Goal: Use online tool/utility: Utilize a website feature to perform a specific function

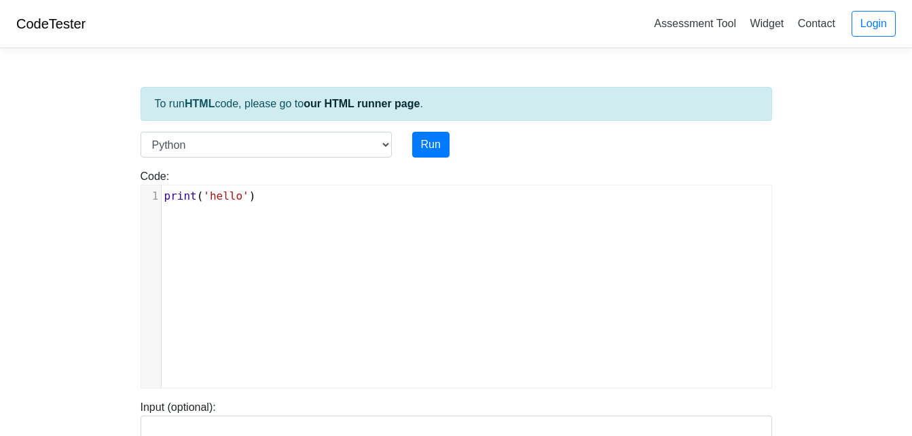
click at [273, 277] on div "xxxxxxxxxx 1 print ( 'hello' )" at bounding box center [466, 296] width 651 height 223
drag, startPoint x: 298, startPoint y: 231, endPoint x: 158, endPoint y: 254, distance: 141.2
click at [158, 254] on div "xxxxxxxxxx 1 print ( 'hello' )" at bounding box center [466, 296] width 651 height 223
type textarea "\"
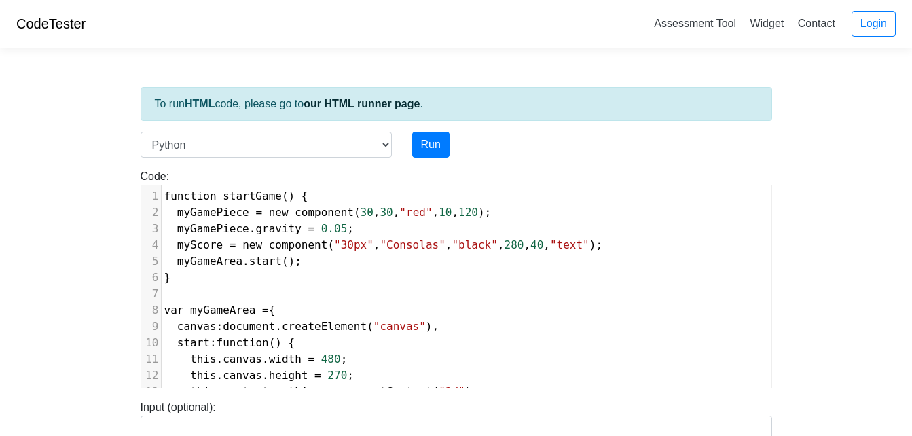
scroll to position [129, 0]
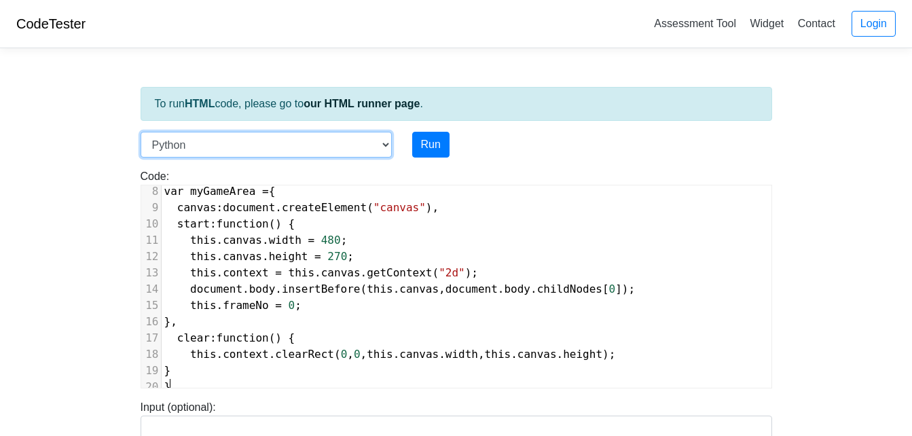
click at [387, 146] on select "C C++ Go Java Javascript Python Ruby" at bounding box center [266, 145] width 251 height 26
select select "javascript"
click at [141, 132] on select "C C++ Go Java Javascript Python Ruby" at bounding box center [266, 145] width 251 height 26
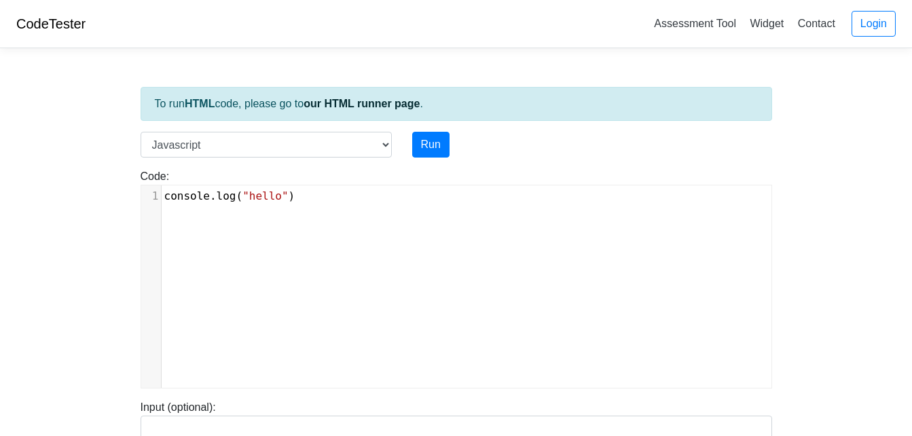
scroll to position [5, 0]
type textarea "console.log("hello")"
drag, startPoint x: 323, startPoint y: 199, endPoint x: 96, endPoint y: 217, distance: 227.6
click at [96, 217] on body "CodeTester Assessment Tool Widget Contact Login To run HTML code, please go to …" at bounding box center [456, 362] width 912 height 725
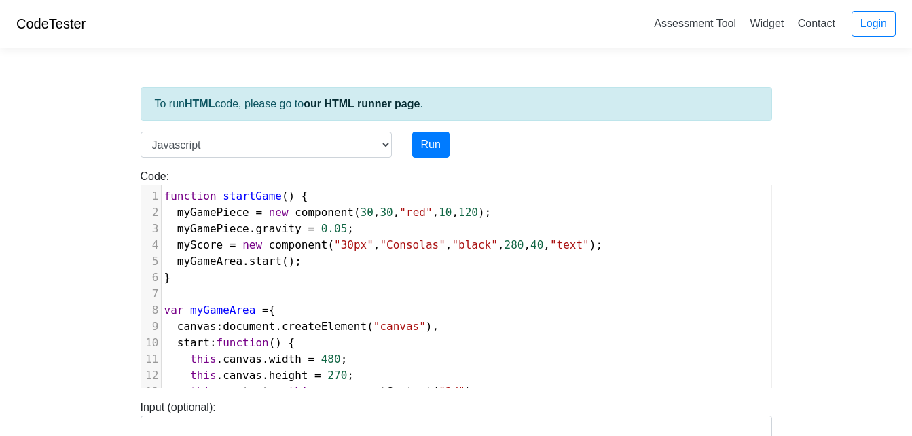
scroll to position [129, 0]
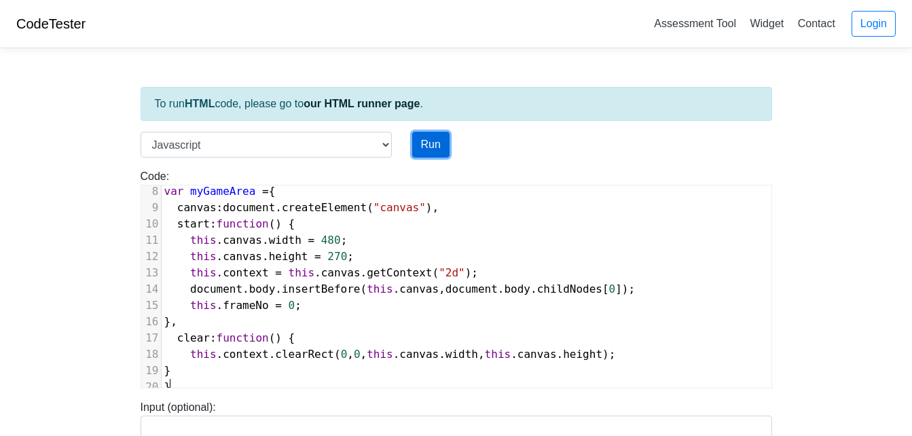
click at [426, 152] on button "Run" at bounding box center [430, 145] width 37 height 26
type input "https://codetester.io/runner?s=N8lGQL27z2"
type textarea "Submission status: Runtime Error (NZEC) Stderr: /box/script.js:9 canvas : docum…"
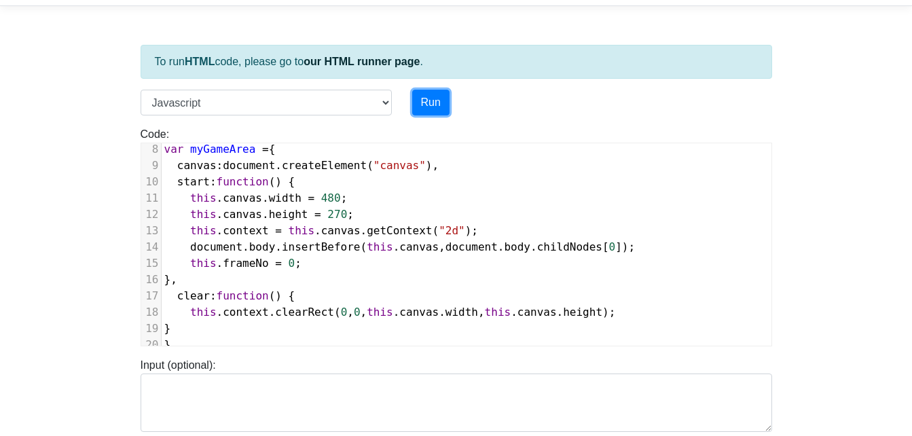
scroll to position [26, 0]
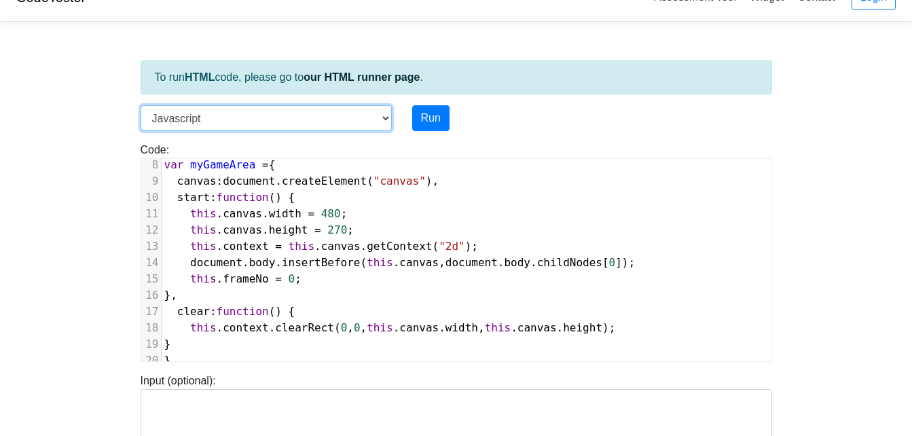
click at [342, 115] on select "C C++ Go Java Javascript Python Ruby" at bounding box center [266, 118] width 251 height 26
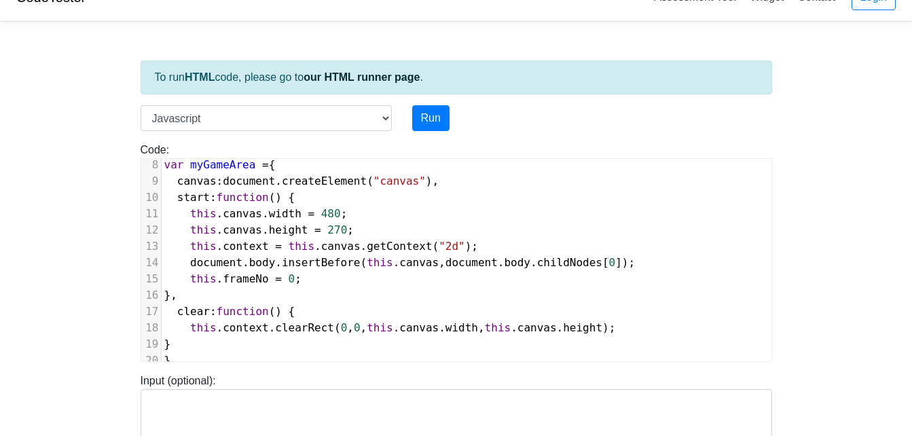
click at [512, 122] on div "Run" at bounding box center [483, 118] width 163 height 26
click at [373, 73] on link "our HTML runner page" at bounding box center [362, 77] width 116 height 12
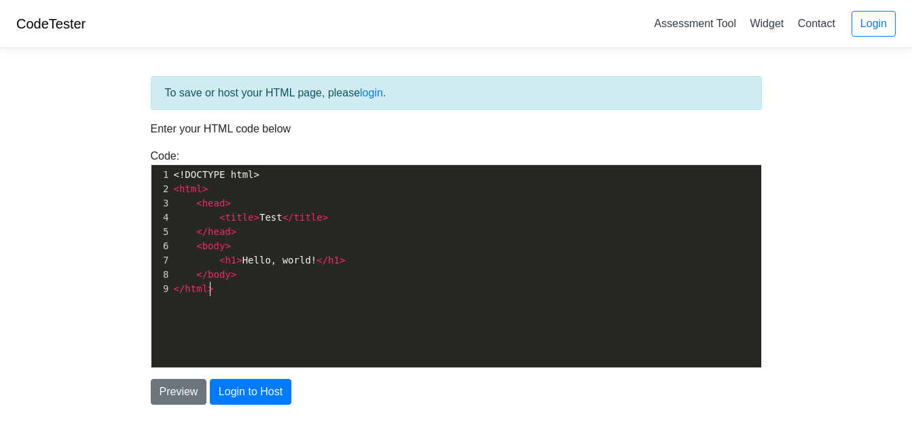
scroll to position [5, 0]
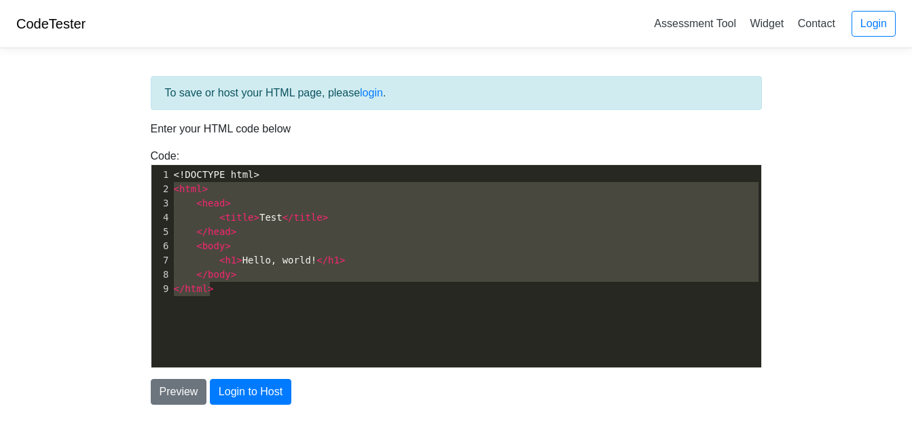
type textarea "<!DOCTYPE html> <html> <head> <title>Test</title> </head> <body> <h1>Hello, wor…"
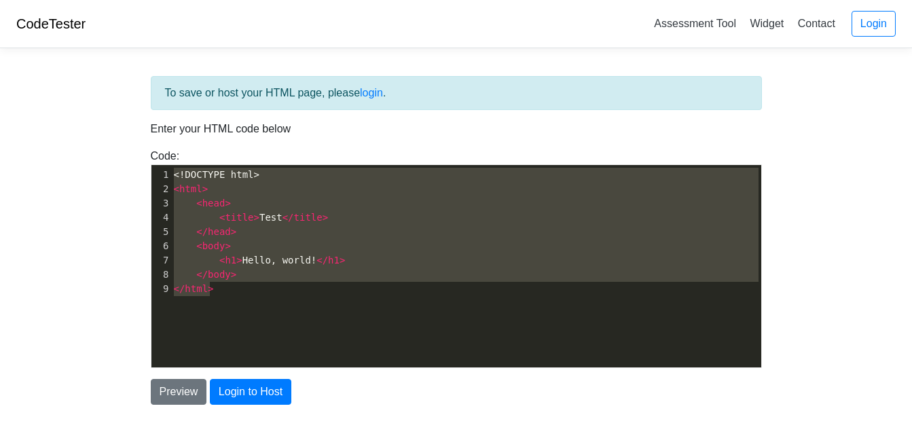
drag, startPoint x: 303, startPoint y: 291, endPoint x: 145, endPoint y: 166, distance: 200.7
click at [145, 166] on div "Code: <!DOCTYPE html> <html> <head> <title>Test</title> </head> <body> <h1>Hell…" at bounding box center [457, 258] width 632 height 220
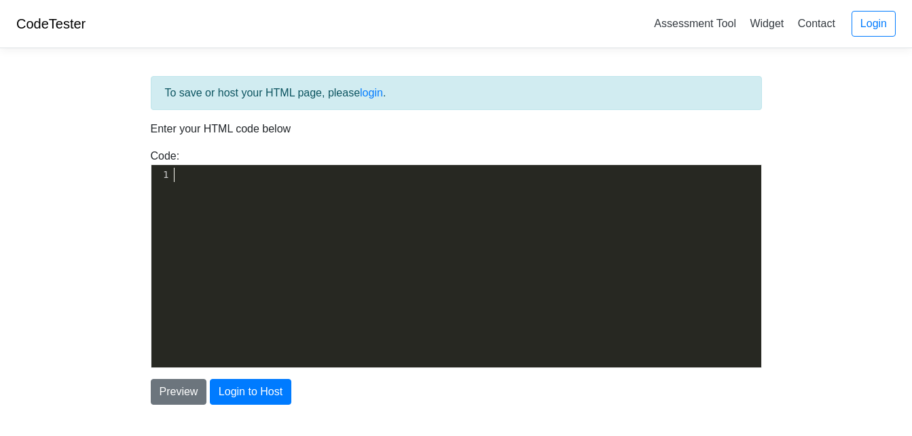
scroll to position [78, 0]
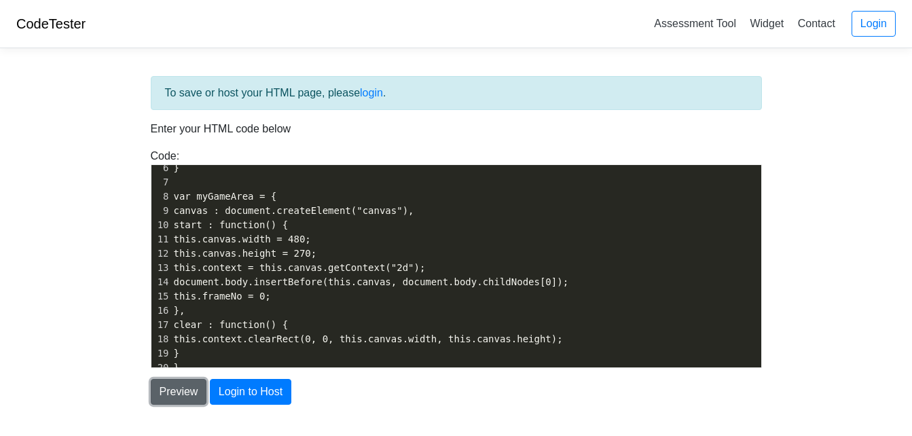
click at [162, 404] on button "Preview" at bounding box center [179, 392] width 56 height 26
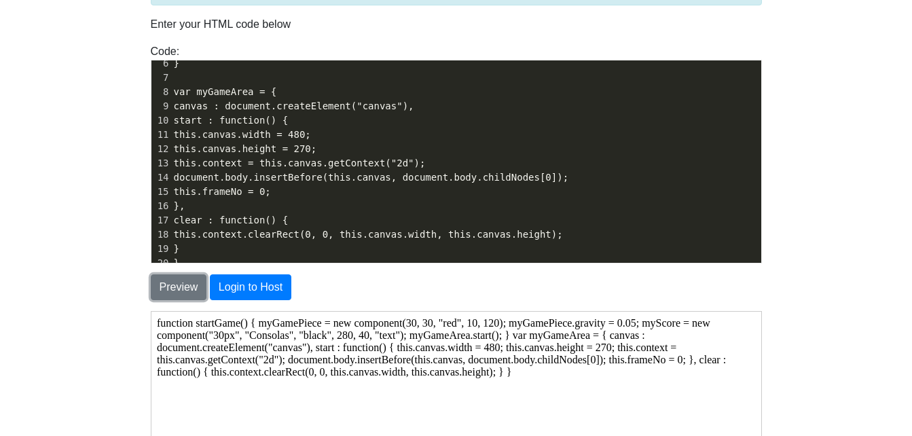
scroll to position [0, 0]
